Goal: Task Accomplishment & Management: Use online tool/utility

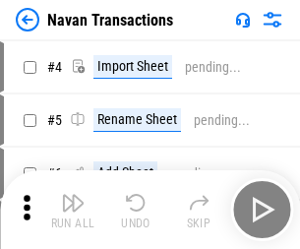
click at [73, 195] on img "button" at bounding box center [73, 203] width 24 height 24
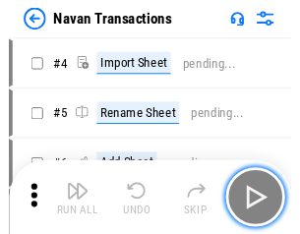
scroll to position [32, 0]
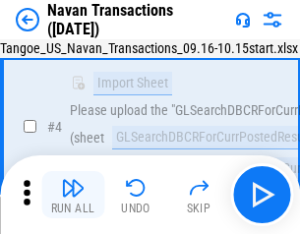
click at [73, 195] on img "button" at bounding box center [73, 188] width 24 height 24
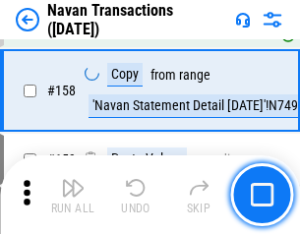
scroll to position [6385, 0]
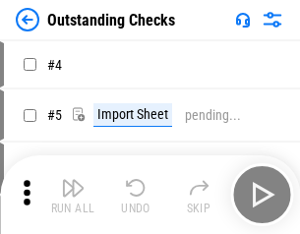
click at [73, 195] on img "button" at bounding box center [73, 188] width 24 height 24
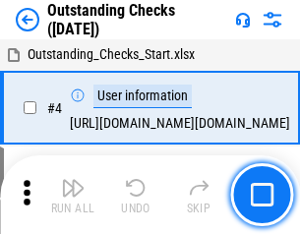
scroll to position [83, 0]
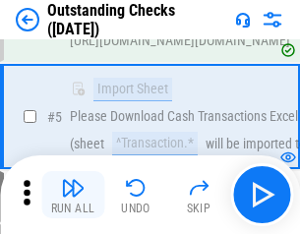
click at [73, 195] on img "button" at bounding box center [73, 188] width 24 height 24
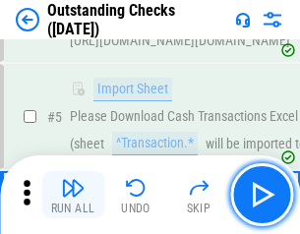
scroll to position [206, 0]
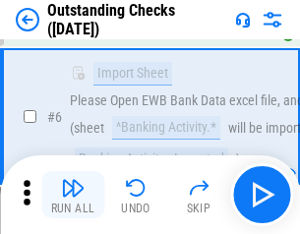
click at [73, 195] on img "button" at bounding box center [73, 188] width 24 height 24
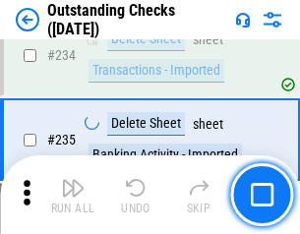
scroll to position [5981, 0]
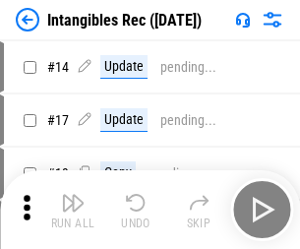
click at [73, 210] on img "button" at bounding box center [73, 203] width 24 height 24
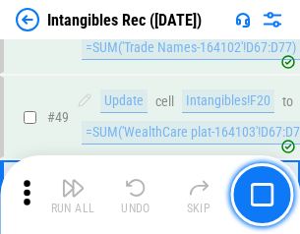
scroll to position [767, 0]
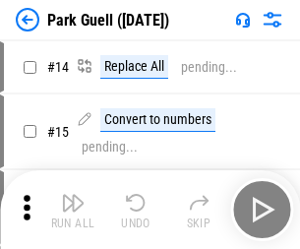
click at [73, 195] on img "button" at bounding box center [73, 203] width 24 height 24
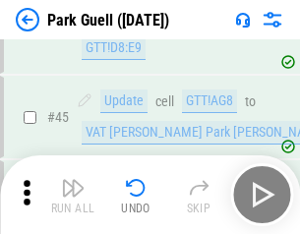
scroll to position [2463, 0]
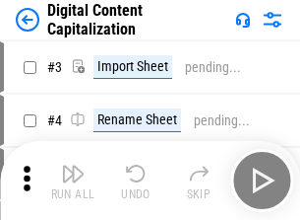
click at [73, 165] on img "button" at bounding box center [73, 174] width 24 height 24
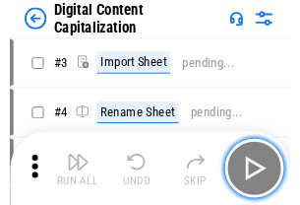
scroll to position [57, 0]
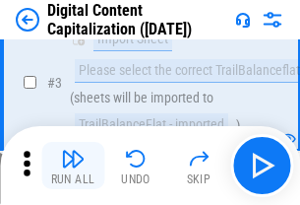
click at [73, 165] on img "button" at bounding box center [73, 159] width 24 height 24
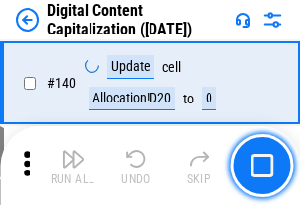
scroll to position [2089, 0]
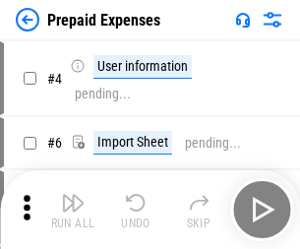
click at [73, 195] on img "button" at bounding box center [73, 203] width 24 height 24
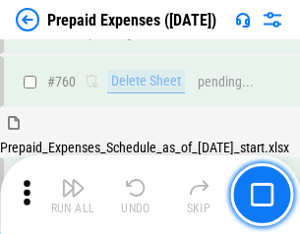
scroll to position [5459, 0]
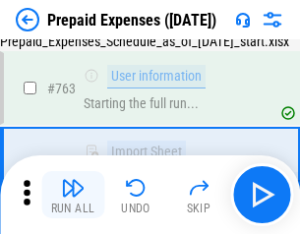
click at [73, 195] on img "button" at bounding box center [73, 188] width 24 height 24
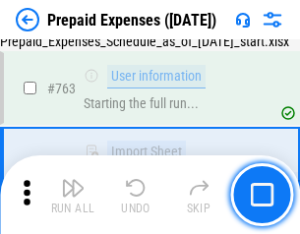
scroll to position [5575, 0]
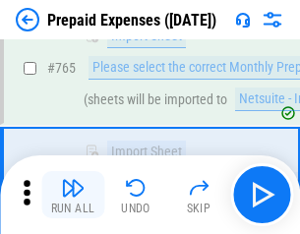
click at [73, 195] on img "button" at bounding box center [73, 188] width 24 height 24
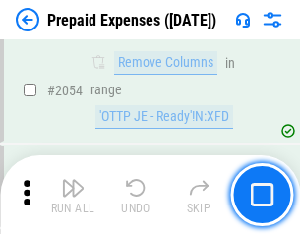
scroll to position [20587, 0]
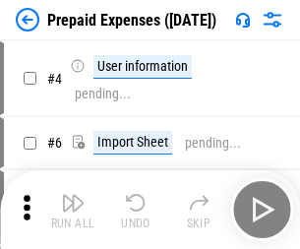
click at [73, 210] on img "button" at bounding box center [73, 203] width 24 height 24
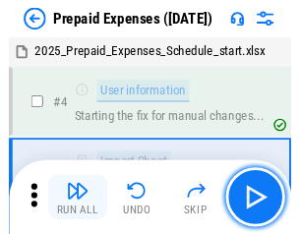
scroll to position [87, 0]
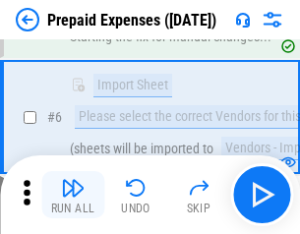
click at [73, 195] on img "button" at bounding box center [73, 188] width 24 height 24
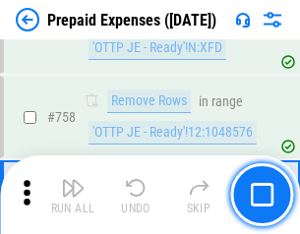
scroll to position [7018, 0]
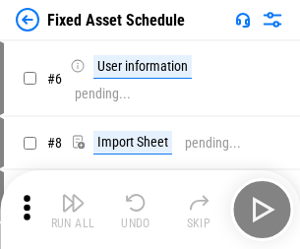
click at [73, 210] on img "button" at bounding box center [73, 203] width 24 height 24
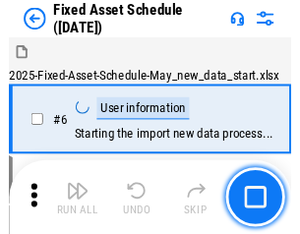
scroll to position [106, 0]
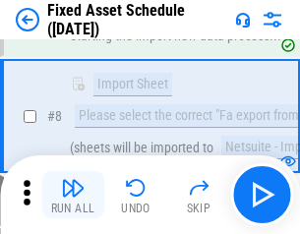
click at [73, 195] on img "button" at bounding box center [73, 188] width 24 height 24
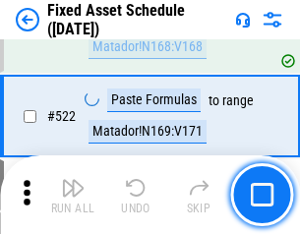
scroll to position [6845, 0]
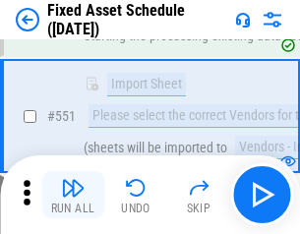
click at [73, 195] on img "button" at bounding box center [73, 188] width 24 height 24
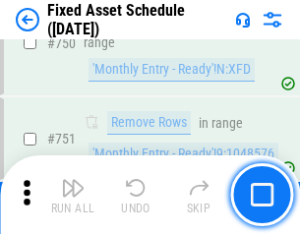
scroll to position [9602, 0]
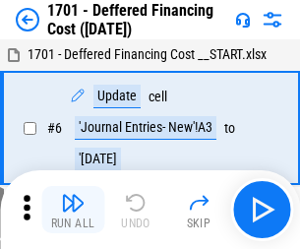
click at [73, 210] on img "button" at bounding box center [73, 203] width 24 height 24
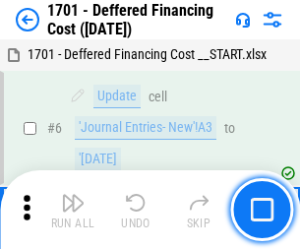
scroll to position [236, 0]
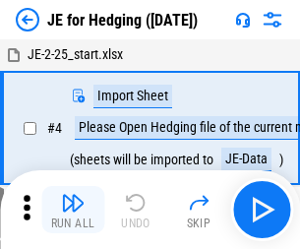
click at [73, 195] on img "button" at bounding box center [73, 203] width 24 height 24
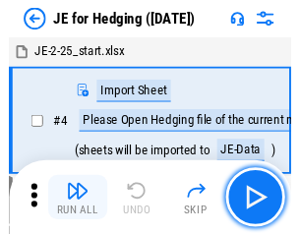
scroll to position [3, 0]
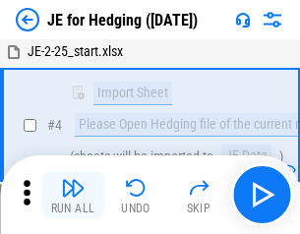
click at [73, 195] on img "button" at bounding box center [73, 188] width 24 height 24
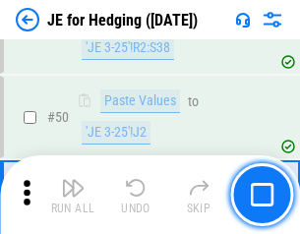
scroll to position [1275, 0]
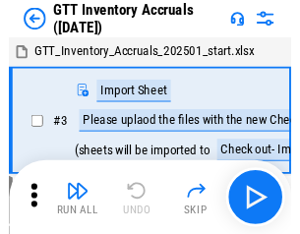
scroll to position [3, 0]
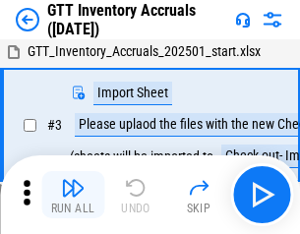
click at [73, 195] on img "button" at bounding box center [73, 188] width 24 height 24
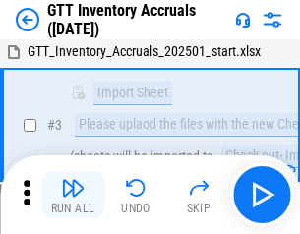
click at [73, 195] on img "button" at bounding box center [73, 188] width 24 height 24
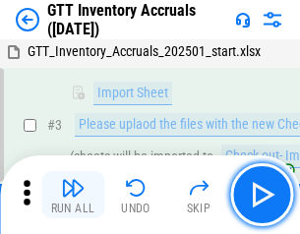
scroll to position [127, 0]
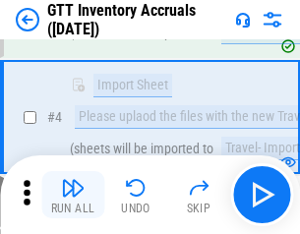
click at [73, 195] on img "button" at bounding box center [73, 188] width 24 height 24
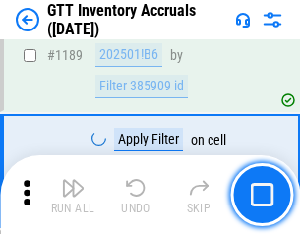
scroll to position [16083, 0]
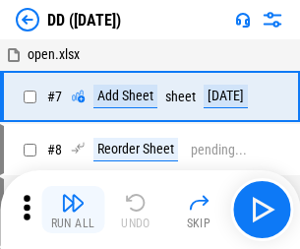
click at [73, 210] on img "button" at bounding box center [73, 203] width 24 height 24
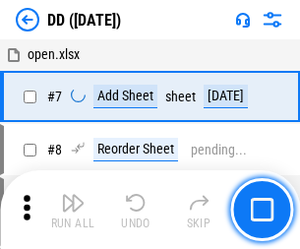
scroll to position [190, 0]
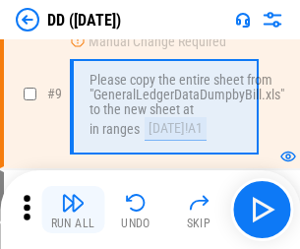
click at [73, 210] on img "button" at bounding box center [73, 203] width 24 height 24
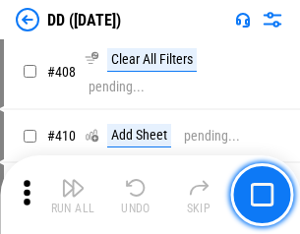
scroll to position [8812, 0]
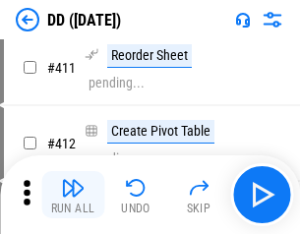
click at [73, 195] on img "button" at bounding box center [73, 188] width 24 height 24
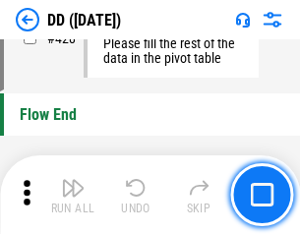
scroll to position [9427, 0]
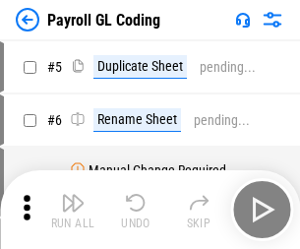
click at [73, 210] on img "button" at bounding box center [73, 203] width 24 height 24
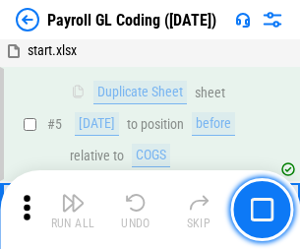
scroll to position [236, 0]
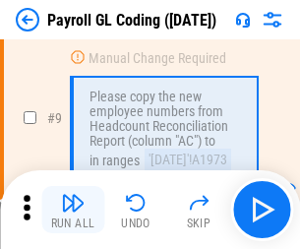
click at [73, 210] on img "button" at bounding box center [73, 203] width 24 height 24
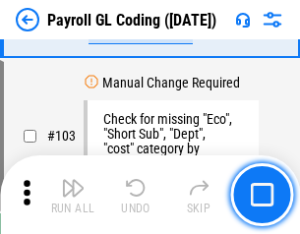
scroll to position [4621, 0]
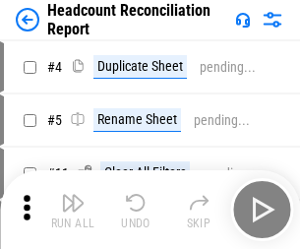
click at [73, 210] on img "button" at bounding box center [73, 203] width 24 height 24
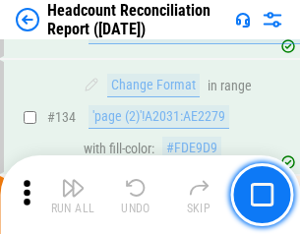
scroll to position [2367, 0]
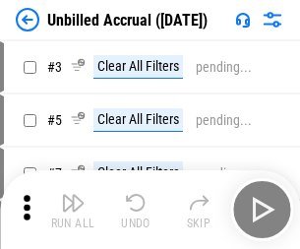
click at [73, 210] on img "button" at bounding box center [73, 203] width 24 height 24
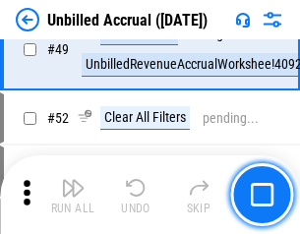
scroll to position [1786, 0]
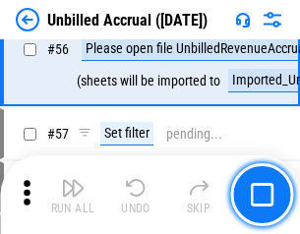
click at [73, 195] on img "button" at bounding box center [73, 188] width 24 height 24
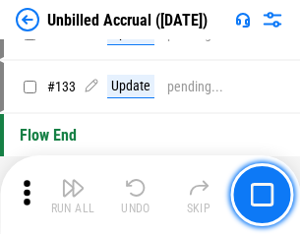
scroll to position [5866, 0]
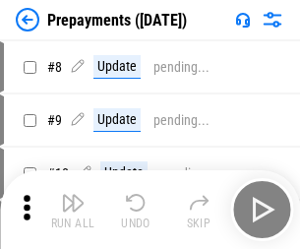
click at [73, 210] on img "button" at bounding box center [73, 203] width 24 height 24
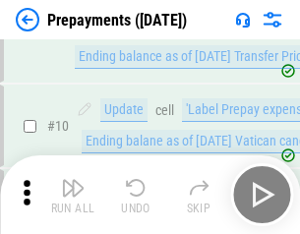
scroll to position [123, 0]
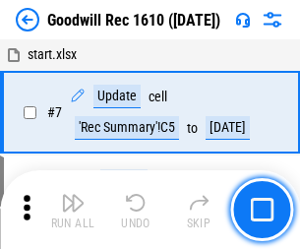
scroll to position [337, 0]
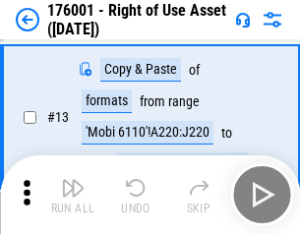
scroll to position [127, 0]
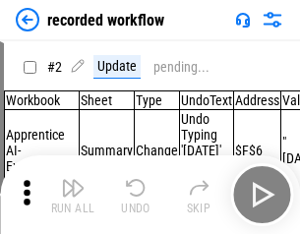
click at [73, 195] on img "button" at bounding box center [73, 188] width 24 height 24
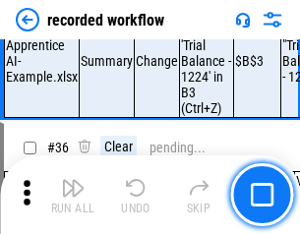
scroll to position [6156, 0]
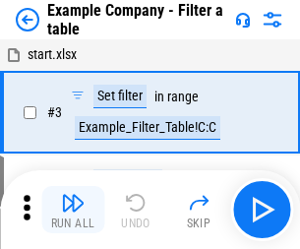
click at [73, 210] on img "button" at bounding box center [73, 203] width 24 height 24
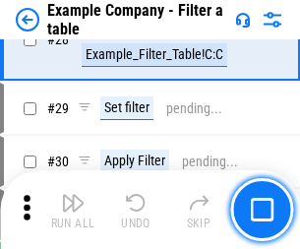
scroll to position [1802, 0]
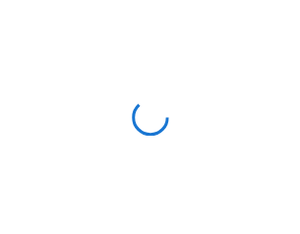
scroll to position [31, 0]
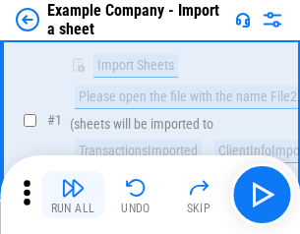
click at [73, 195] on img "button" at bounding box center [73, 188] width 24 height 24
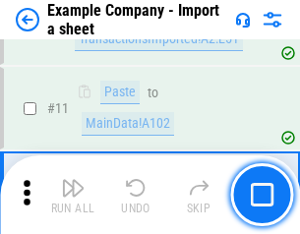
scroll to position [435, 0]
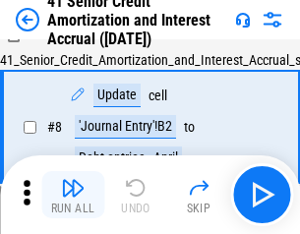
click at [73, 195] on img "button" at bounding box center [73, 188] width 24 height 24
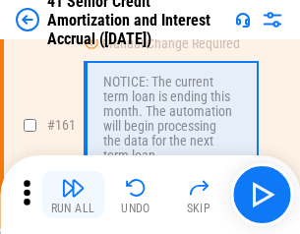
click at [73, 195] on img "button" at bounding box center [73, 188] width 24 height 24
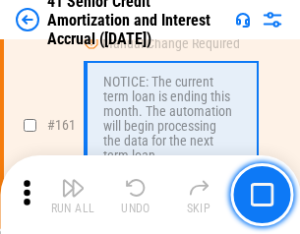
scroll to position [2106, 0]
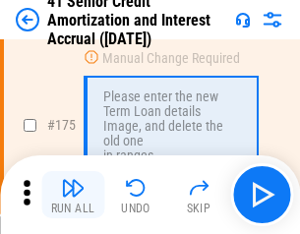
click at [73, 195] on img "button" at bounding box center [73, 188] width 24 height 24
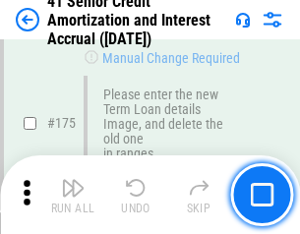
scroll to position [2306, 0]
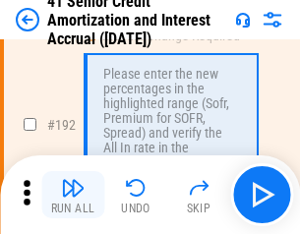
click at [73, 195] on img "button" at bounding box center [73, 188] width 24 height 24
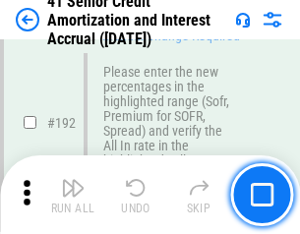
scroll to position [2513, 0]
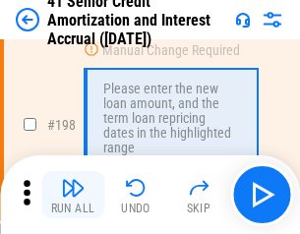
click at [73, 195] on img "button" at bounding box center [73, 188] width 24 height 24
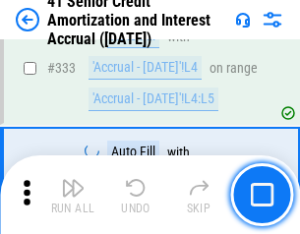
scroll to position [5031, 0]
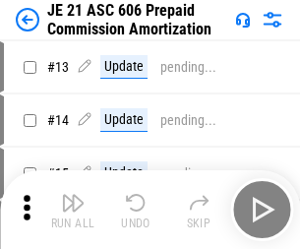
click at [73, 195] on img "button" at bounding box center [73, 203] width 24 height 24
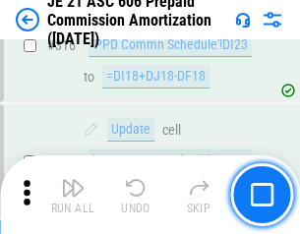
scroll to position [3677, 0]
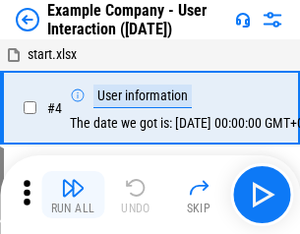
click at [73, 195] on img "button" at bounding box center [73, 188] width 24 height 24
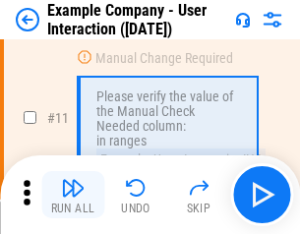
click at [73, 195] on img "button" at bounding box center [73, 188] width 24 height 24
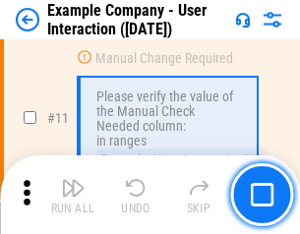
scroll to position [426, 0]
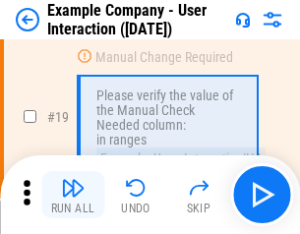
click at [73, 195] on img "button" at bounding box center [73, 188] width 24 height 24
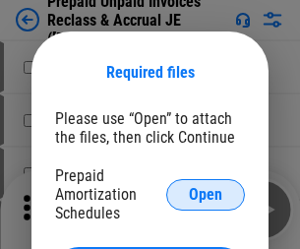
click at [206, 194] on span "Open" at bounding box center [205, 195] width 33 height 16
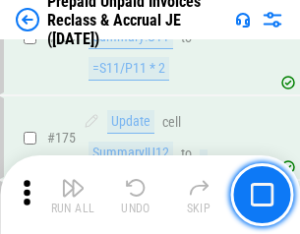
scroll to position [2659, 0]
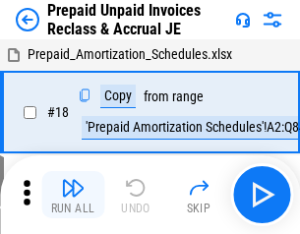
click at [73, 195] on img "button" at bounding box center [73, 188] width 24 height 24
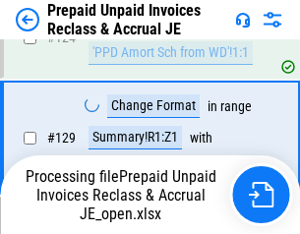
scroll to position [1714, 0]
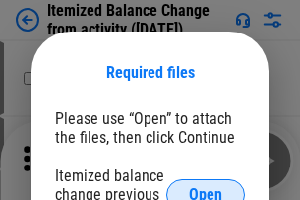
click at [206, 187] on span "Open" at bounding box center [205, 195] width 33 height 16
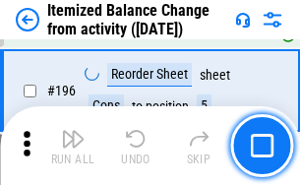
scroll to position [3790, 0]
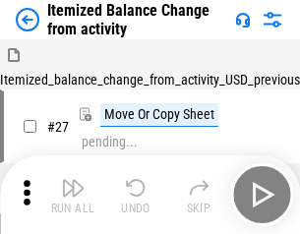
scroll to position [31, 0]
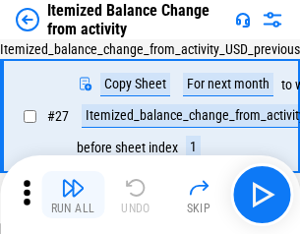
click at [73, 195] on img "button" at bounding box center [73, 188] width 24 height 24
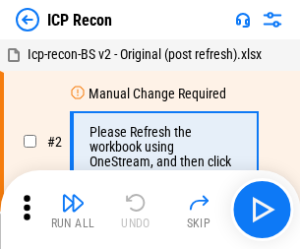
scroll to position [9, 0]
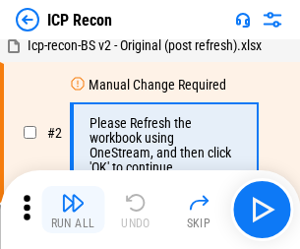
click at [73, 210] on img "button" at bounding box center [73, 203] width 24 height 24
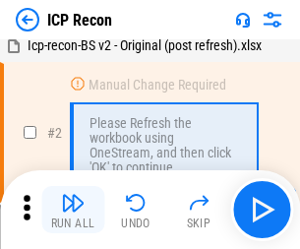
click at [73, 210] on img "button" at bounding box center [73, 203] width 24 height 24
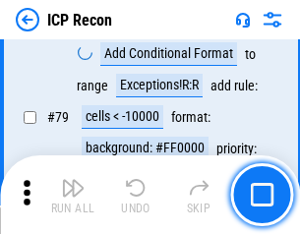
scroll to position [1930, 0]
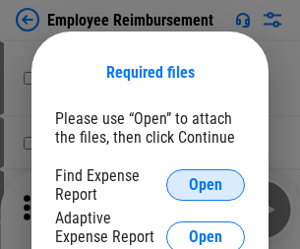
click at [206, 185] on span "Open" at bounding box center [205, 185] width 33 height 16
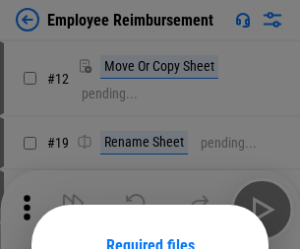
scroll to position [173, 0]
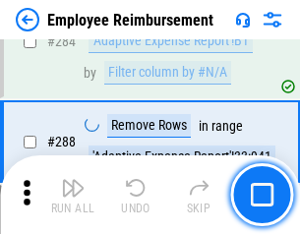
scroll to position [5353, 0]
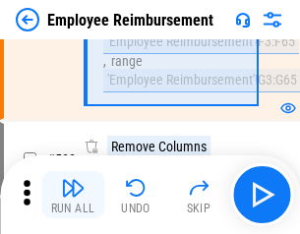
click at [73, 195] on img "button" at bounding box center [73, 188] width 24 height 24
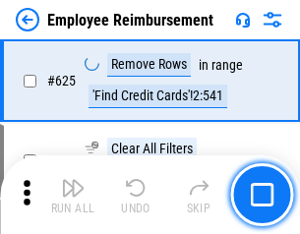
scroll to position [11792, 0]
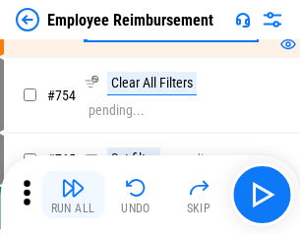
click at [73, 195] on img "button" at bounding box center [73, 188] width 24 height 24
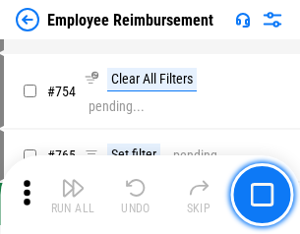
scroll to position [13818, 0]
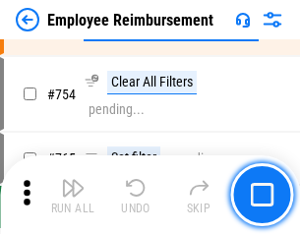
click at [73, 195] on img "button" at bounding box center [73, 188] width 24 height 24
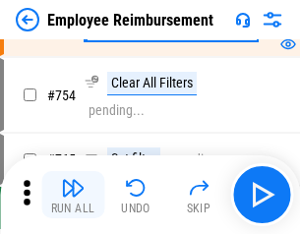
click at [73, 195] on img "button" at bounding box center [73, 188] width 24 height 24
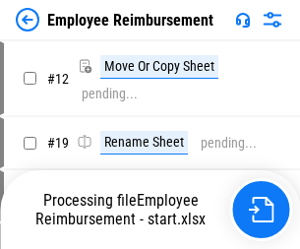
scroll to position [67, 0]
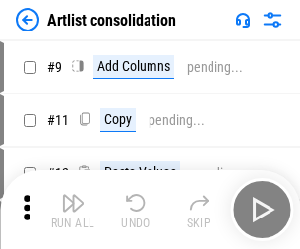
click at [73, 210] on img "button" at bounding box center [73, 203] width 24 height 24
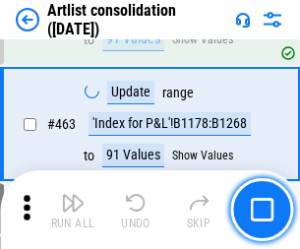
scroll to position [8624, 0]
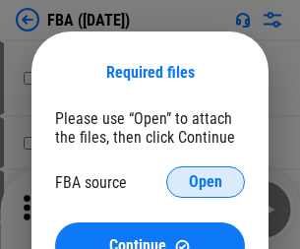
click at [206, 182] on span "Open" at bounding box center [205, 182] width 33 height 16
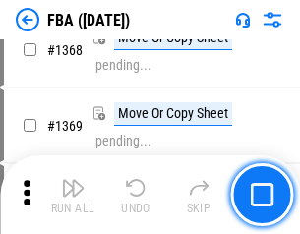
scroll to position [21152, 0]
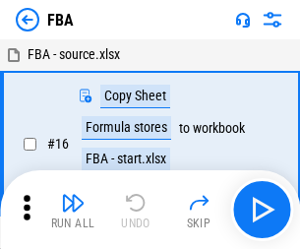
scroll to position [20, 0]
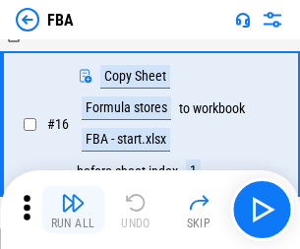
click at [73, 210] on img "button" at bounding box center [73, 203] width 24 height 24
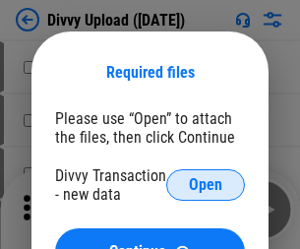
click at [206, 185] on span "Open" at bounding box center [205, 185] width 33 height 16
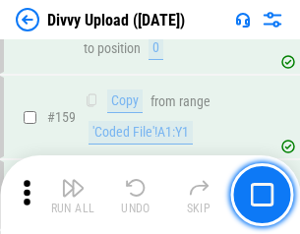
scroll to position [2040, 0]
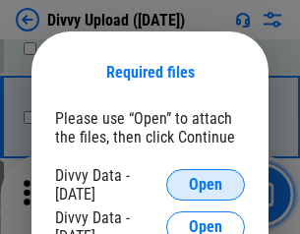
click at [206, 185] on span "Open" at bounding box center [205, 185] width 33 height 16
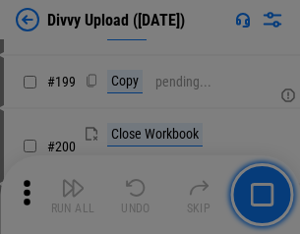
scroll to position [2864, 0]
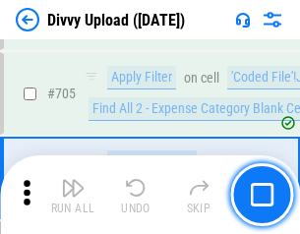
scroll to position [13473, 0]
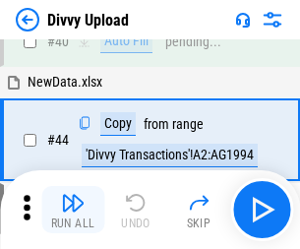
click at [73, 210] on img "button" at bounding box center [73, 203] width 24 height 24
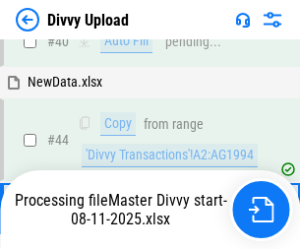
scroll to position [217, 0]
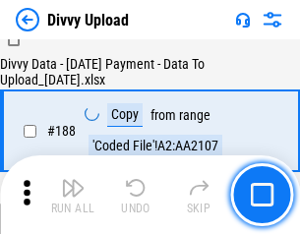
scroll to position [2318, 0]
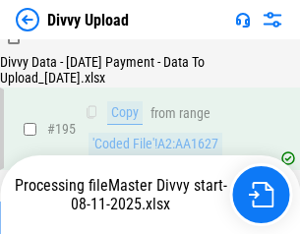
scroll to position [2753, 0]
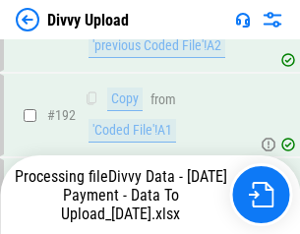
scroll to position [2638, 0]
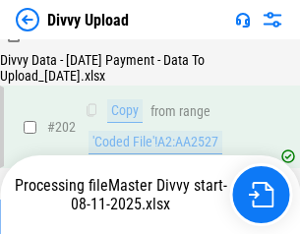
scroll to position [3187, 0]
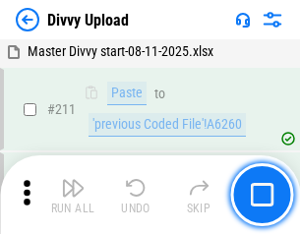
scroll to position [3941, 0]
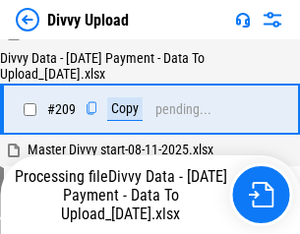
scroll to position [3637, 0]
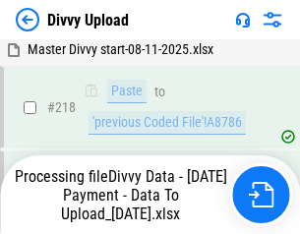
scroll to position [4375, 0]
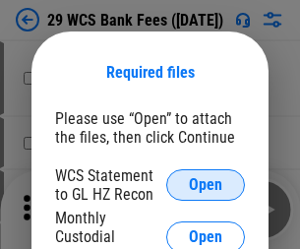
click at [206, 185] on span "Open" at bounding box center [205, 185] width 33 height 16
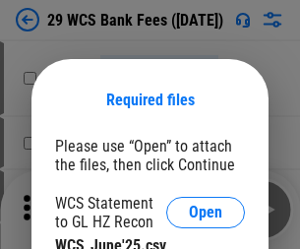
scroll to position [28, 0]
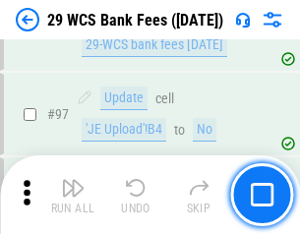
scroll to position [1919, 0]
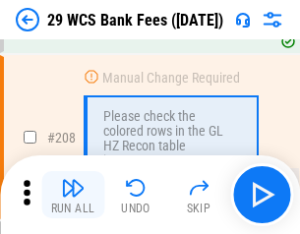
click at [73, 195] on img "button" at bounding box center [73, 188] width 24 height 24
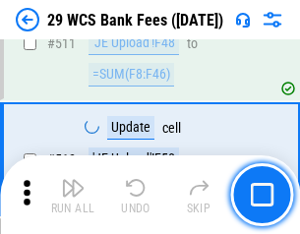
scroll to position [9909, 0]
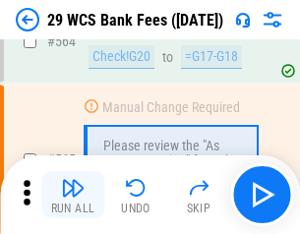
click at [73, 195] on img "button" at bounding box center [73, 188] width 24 height 24
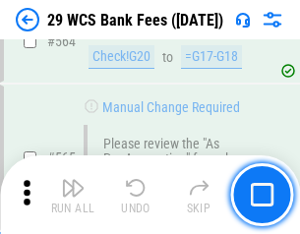
scroll to position [10652, 0]
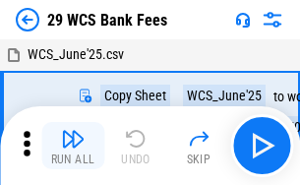
click at [73, 146] on img "button" at bounding box center [73, 139] width 24 height 24
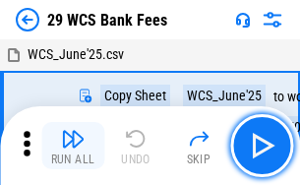
scroll to position [35, 0]
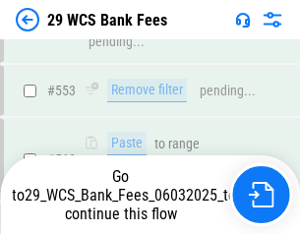
scroll to position [10515, 0]
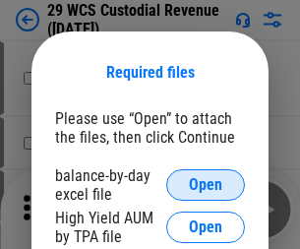
click at [206, 185] on span "Open" at bounding box center [205, 185] width 33 height 16
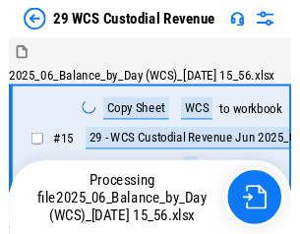
scroll to position [47, 0]
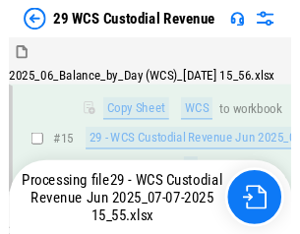
scroll to position [446, 0]
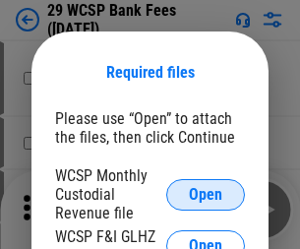
click at [206, 194] on span "Open" at bounding box center [205, 195] width 33 height 16
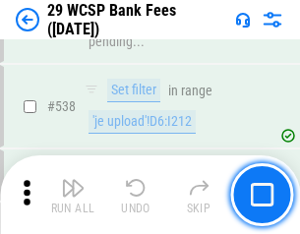
scroll to position [7567, 0]
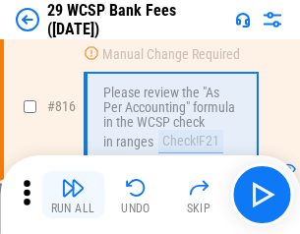
click at [73, 195] on img "button" at bounding box center [73, 188] width 24 height 24
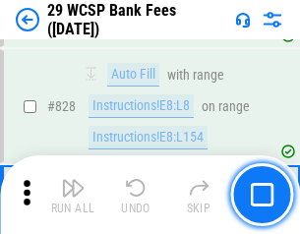
scroll to position [12249, 0]
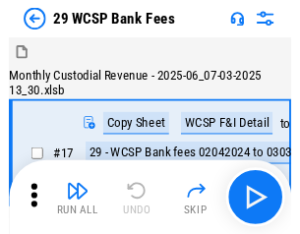
scroll to position [47, 0]
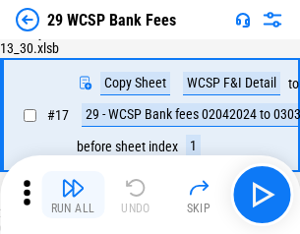
click at [73, 195] on img "button" at bounding box center [73, 188] width 24 height 24
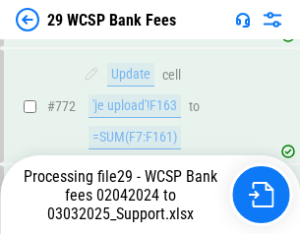
scroll to position [11523, 0]
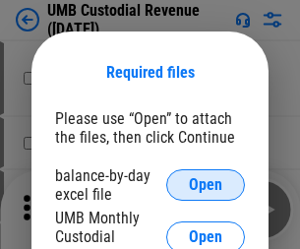
click at [206, 185] on span "Open" at bounding box center [205, 185] width 33 height 16
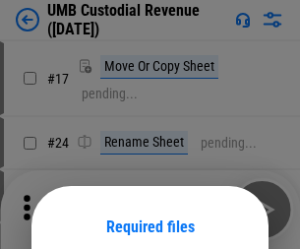
scroll to position [155, 0]
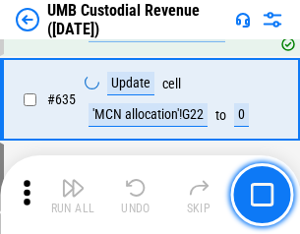
scroll to position [10307, 0]
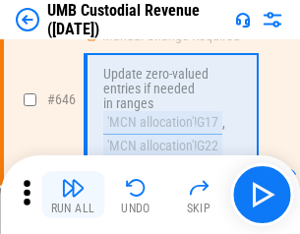
click at [73, 195] on img "button" at bounding box center [73, 188] width 24 height 24
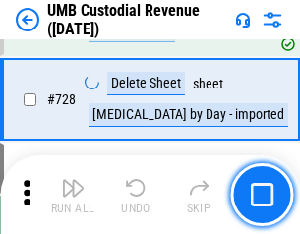
scroll to position [12149, 0]
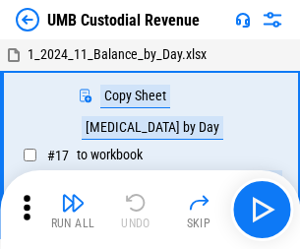
scroll to position [15, 0]
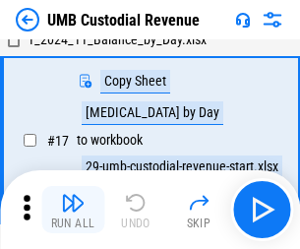
click at [73, 210] on img "button" at bounding box center [73, 203] width 24 height 24
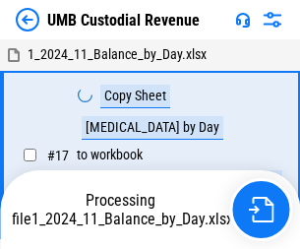
scroll to position [15, 0]
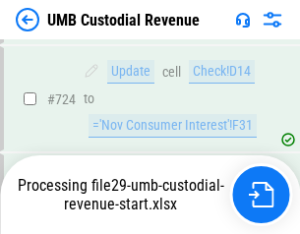
scroll to position [12019, 0]
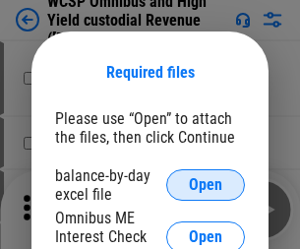
click at [206, 185] on span "Open" at bounding box center [205, 185] width 33 height 16
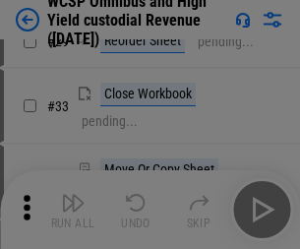
scroll to position [450, 0]
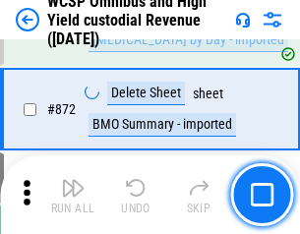
scroll to position [16669, 0]
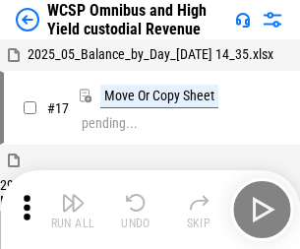
click at [73, 195] on img "button" at bounding box center [73, 203] width 24 height 24
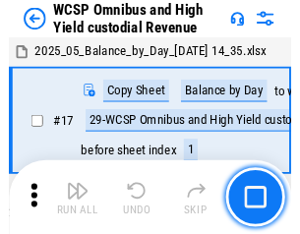
scroll to position [11, 0]
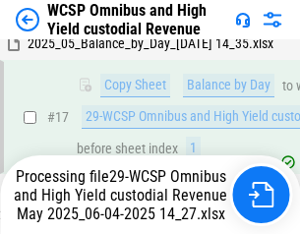
scroll to position [410, 0]
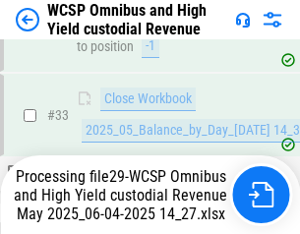
scroll to position [975, 0]
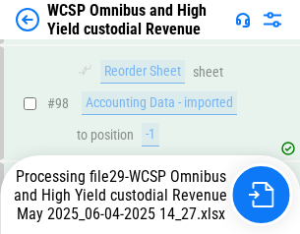
scroll to position [2486, 0]
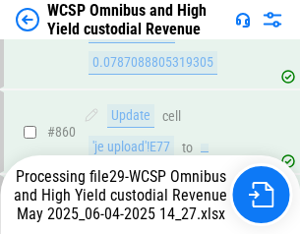
scroll to position [16623, 0]
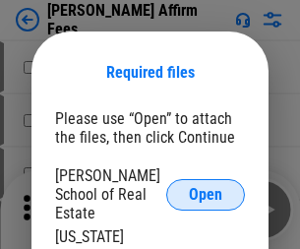
click at [206, 187] on span "Open" at bounding box center [205, 195] width 33 height 16
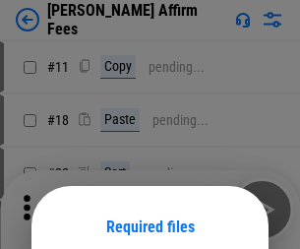
scroll to position [155, 0]
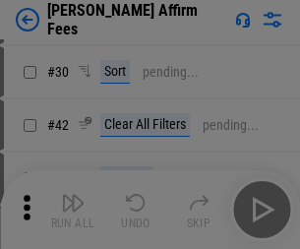
scroll to position [401, 0]
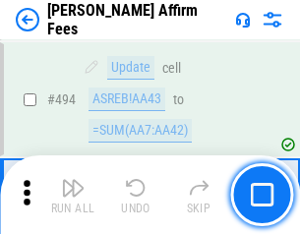
scroll to position [5355, 0]
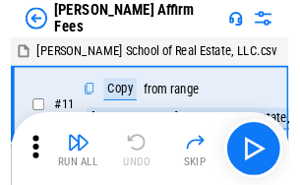
scroll to position [20, 0]
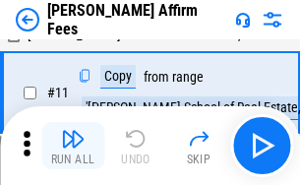
click at [73, 146] on img "button" at bounding box center [73, 139] width 24 height 24
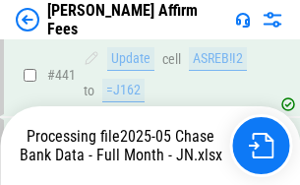
scroll to position [5165, 0]
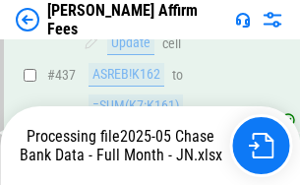
scroll to position [5165, 0]
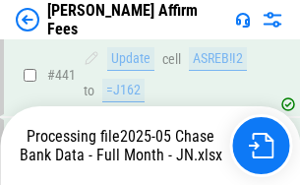
scroll to position [5165, 0]
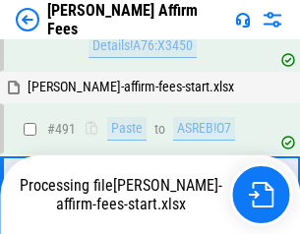
scroll to position [5255, 0]
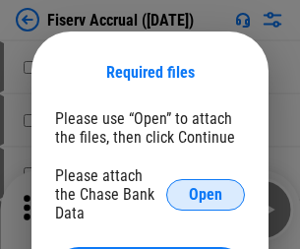
click at [206, 187] on span "Open" at bounding box center [205, 195] width 33 height 16
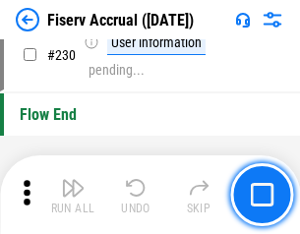
scroll to position [6241, 0]
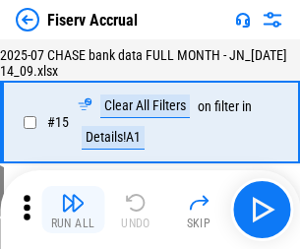
click at [73, 210] on img "button" at bounding box center [73, 203] width 24 height 24
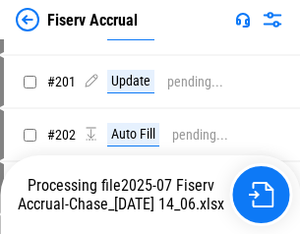
scroll to position [5977, 0]
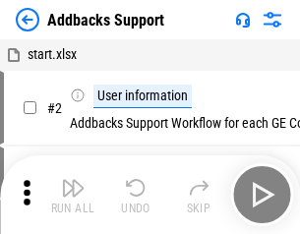
click at [73, 195] on img "button" at bounding box center [73, 188] width 24 height 24
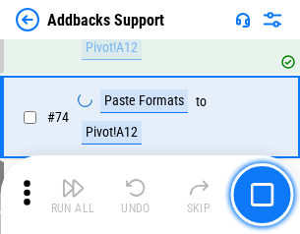
scroll to position [1434, 0]
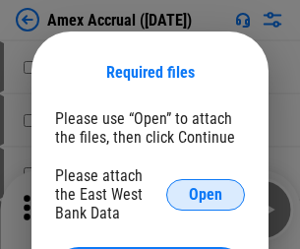
click at [206, 194] on span "Open" at bounding box center [205, 195] width 33 height 16
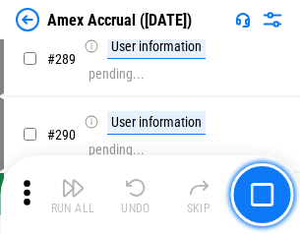
scroll to position [5892, 0]
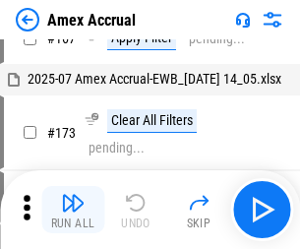
click at [73, 210] on img "button" at bounding box center [73, 203] width 24 height 24
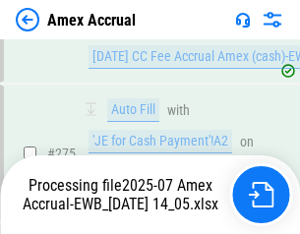
scroll to position [5993, 0]
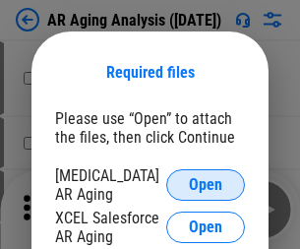
click at [206, 182] on span "Open" at bounding box center [205, 185] width 33 height 16
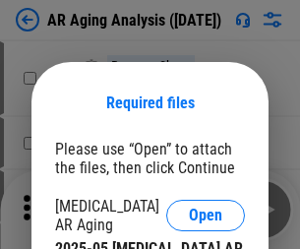
scroll to position [31, 0]
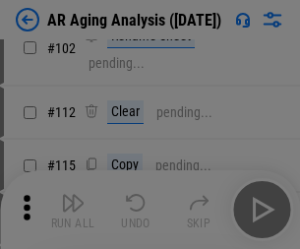
scroll to position [271, 0]
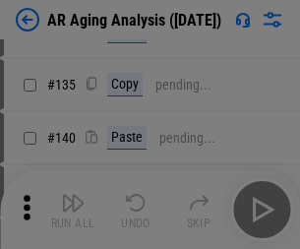
scroll to position [593, 0]
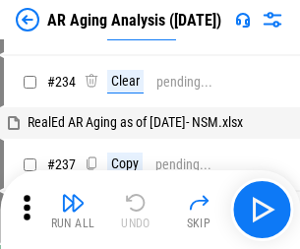
scroll to position [20, 0]
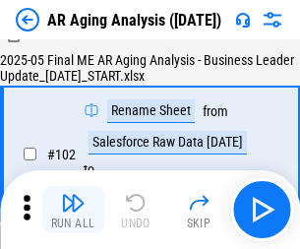
click at [73, 210] on img "button" at bounding box center [73, 203] width 24 height 24
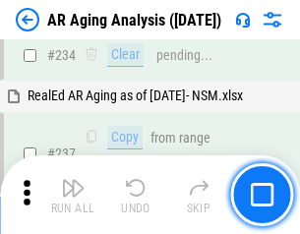
scroll to position [3053, 0]
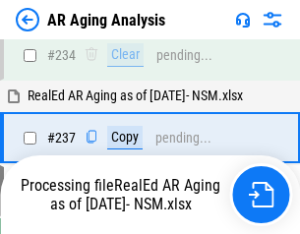
scroll to position [3030, 0]
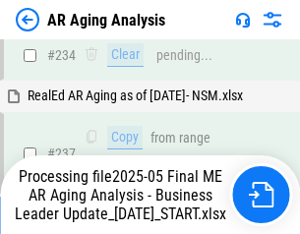
scroll to position [3030, 0]
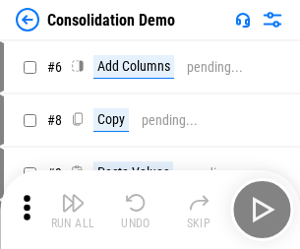
click at [73, 210] on img "button" at bounding box center [73, 203] width 24 height 24
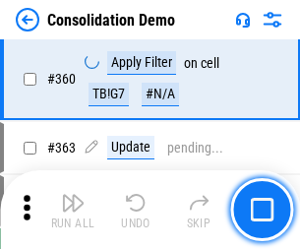
scroll to position [6601, 0]
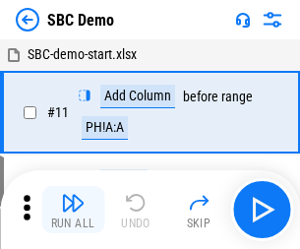
click at [73, 210] on img "button" at bounding box center [73, 203] width 24 height 24
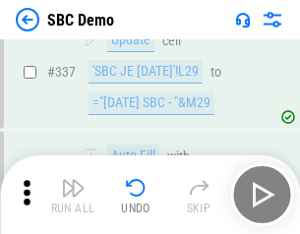
scroll to position [5181, 0]
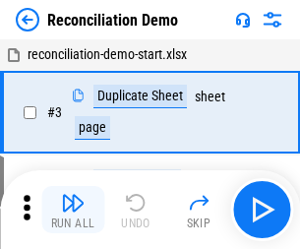
click at [73, 210] on img "button" at bounding box center [73, 203] width 24 height 24
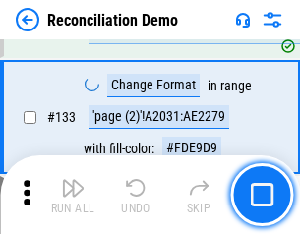
scroll to position [2339, 0]
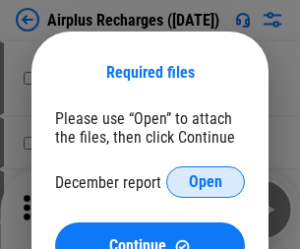
click at [206, 182] on span "Open" at bounding box center [205, 182] width 33 height 16
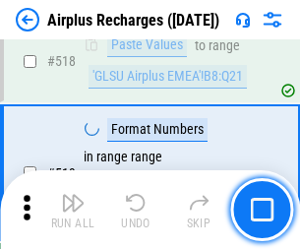
scroll to position [8475, 0]
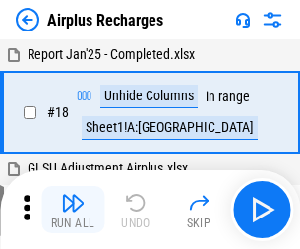
click at [73, 210] on img "button" at bounding box center [73, 203] width 24 height 24
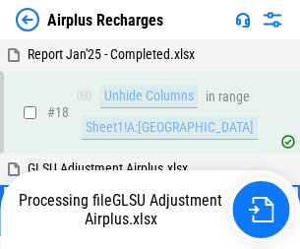
scroll to position [87, 0]
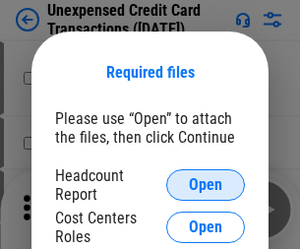
click at [206, 185] on span "Open" at bounding box center [205, 185] width 33 height 16
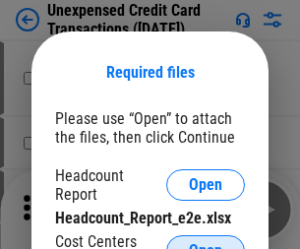
click at [206, 243] on span "Open" at bounding box center [205, 251] width 33 height 16
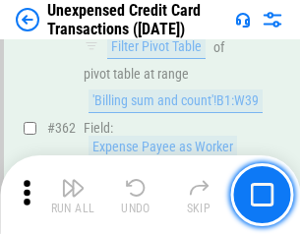
scroll to position [5065, 0]
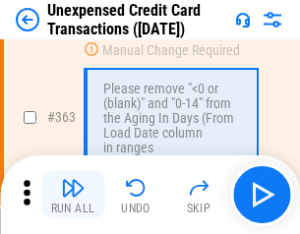
click at [73, 195] on img "button" at bounding box center [73, 188] width 24 height 24
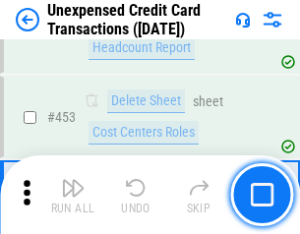
scroll to position [6717, 0]
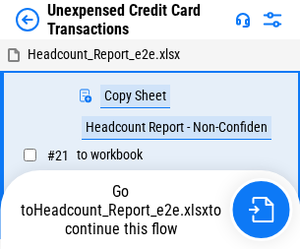
scroll to position [31, 0]
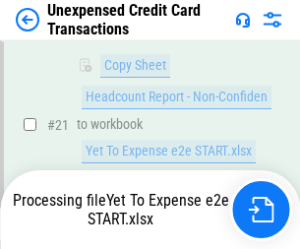
scroll to position [320, 0]
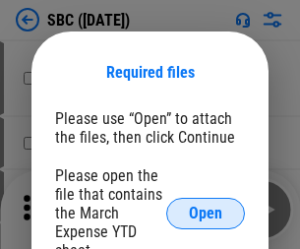
click at [206, 213] on span "Open" at bounding box center [205, 214] width 33 height 16
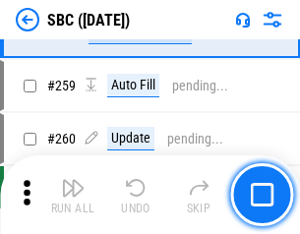
scroll to position [3849, 0]
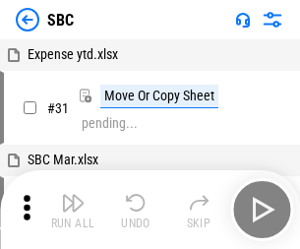
scroll to position [20, 0]
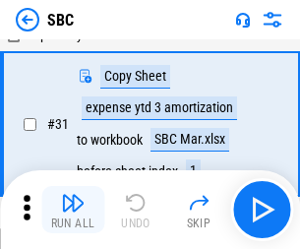
click at [73, 210] on img "button" at bounding box center [73, 203] width 24 height 24
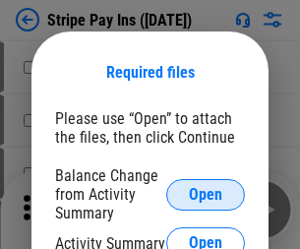
click at [206, 194] on span "Open" at bounding box center [205, 195] width 33 height 16
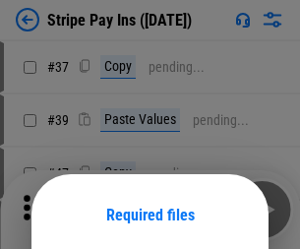
scroll to position [143, 0]
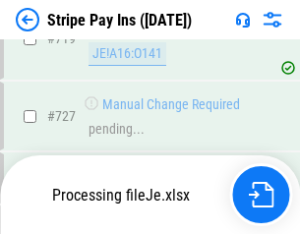
scroll to position [10210, 0]
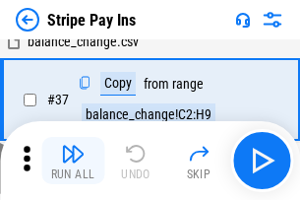
click at [73, 161] on img "button" at bounding box center [73, 154] width 24 height 24
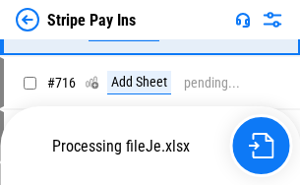
scroll to position [10167, 0]
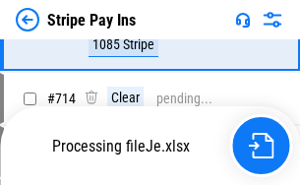
scroll to position [10167, 0]
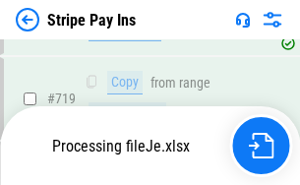
scroll to position [10167, 0]
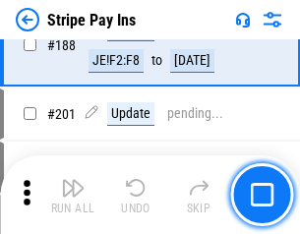
scroll to position [2805, 0]
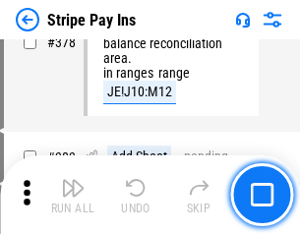
click at [73, 195] on img "button" at bounding box center [73, 188] width 24 height 24
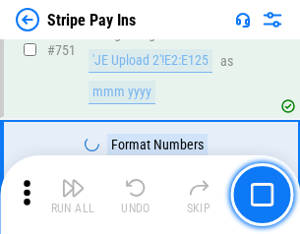
scroll to position [10142, 0]
